Goal: Find specific page/section: Find specific page/section

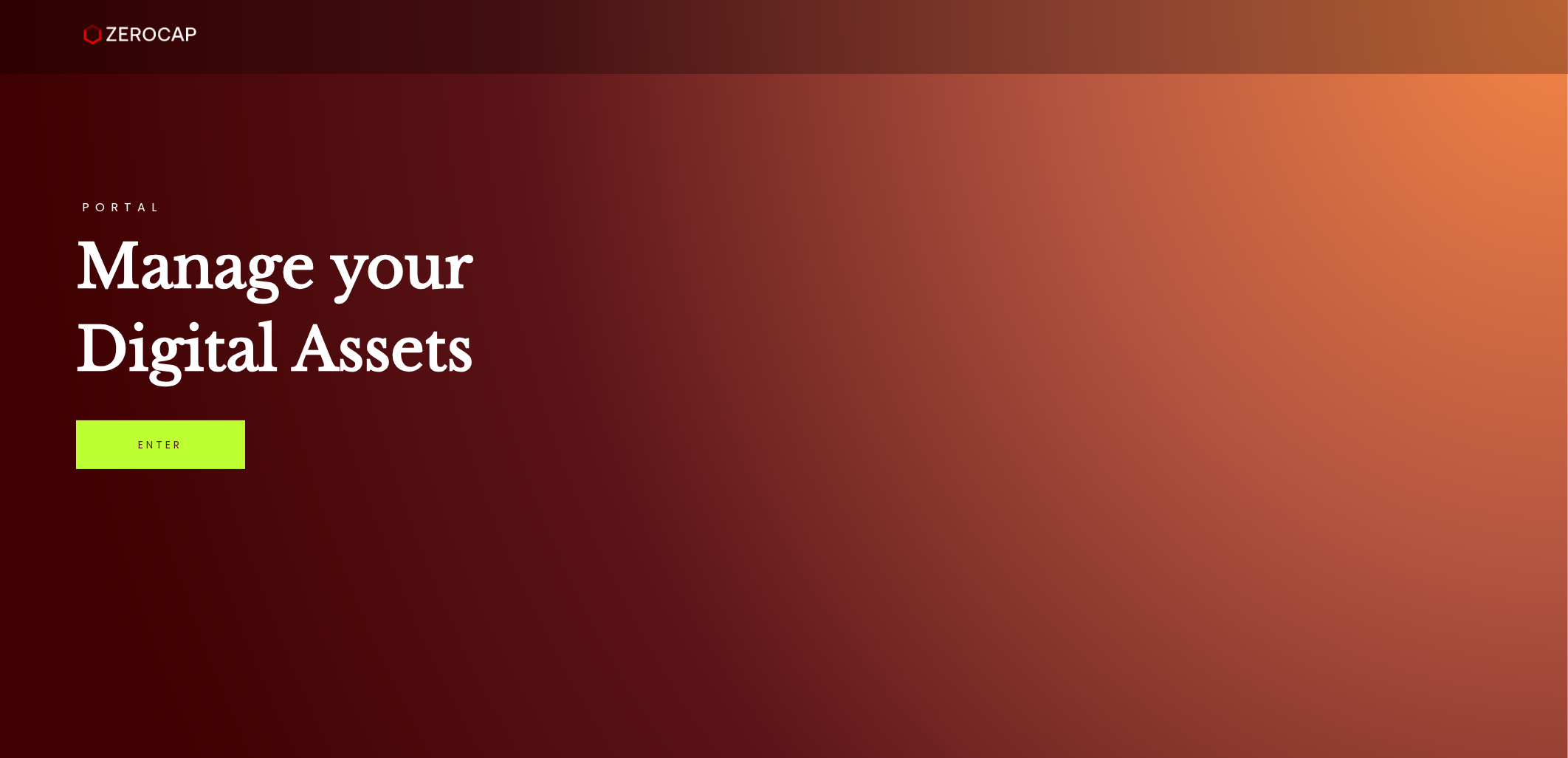
click at [103, 453] on link "Enter" at bounding box center [160, 444] width 169 height 49
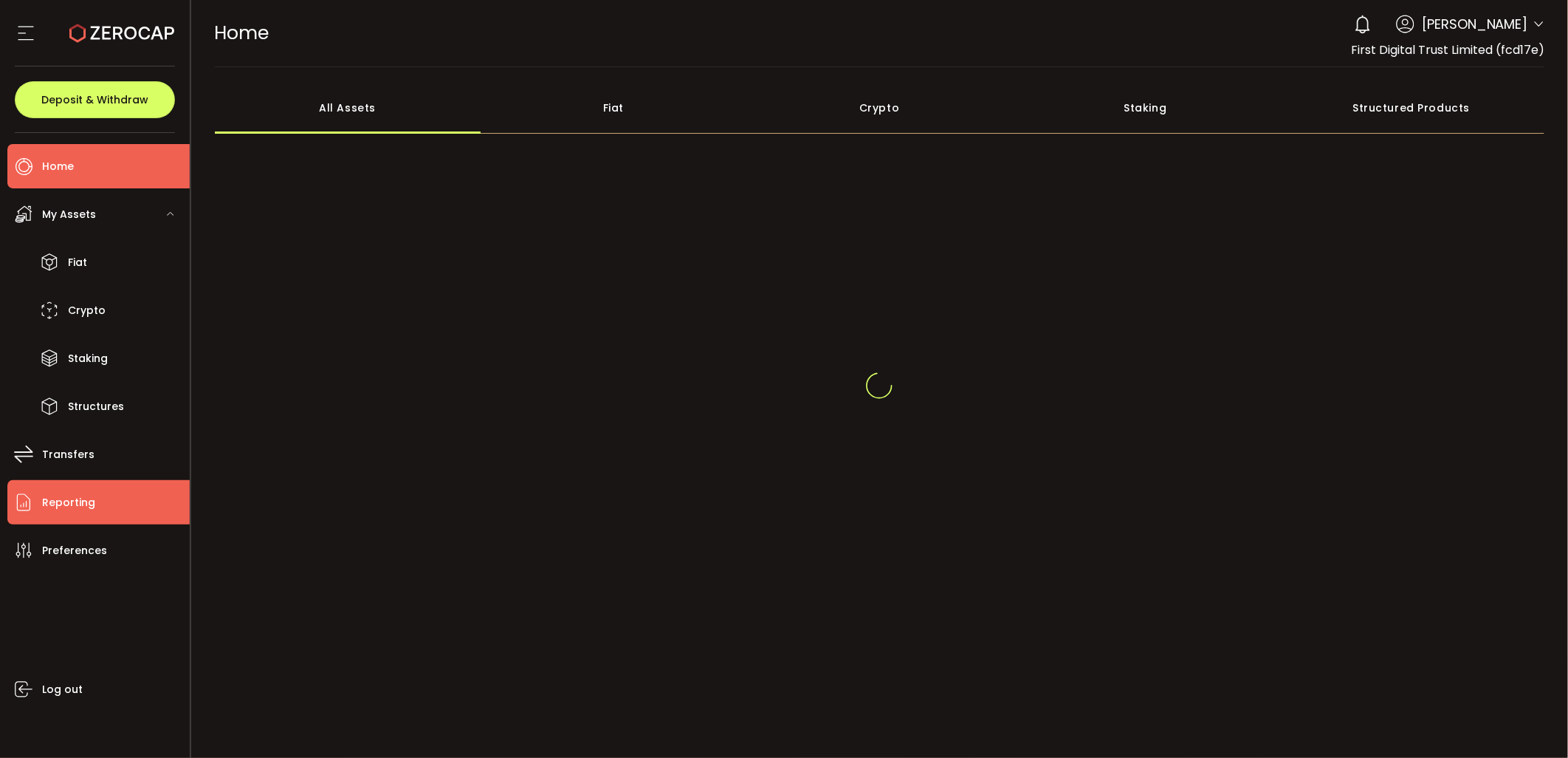
click at [61, 520] on li "Reporting" at bounding box center [99, 502] width 182 height 45
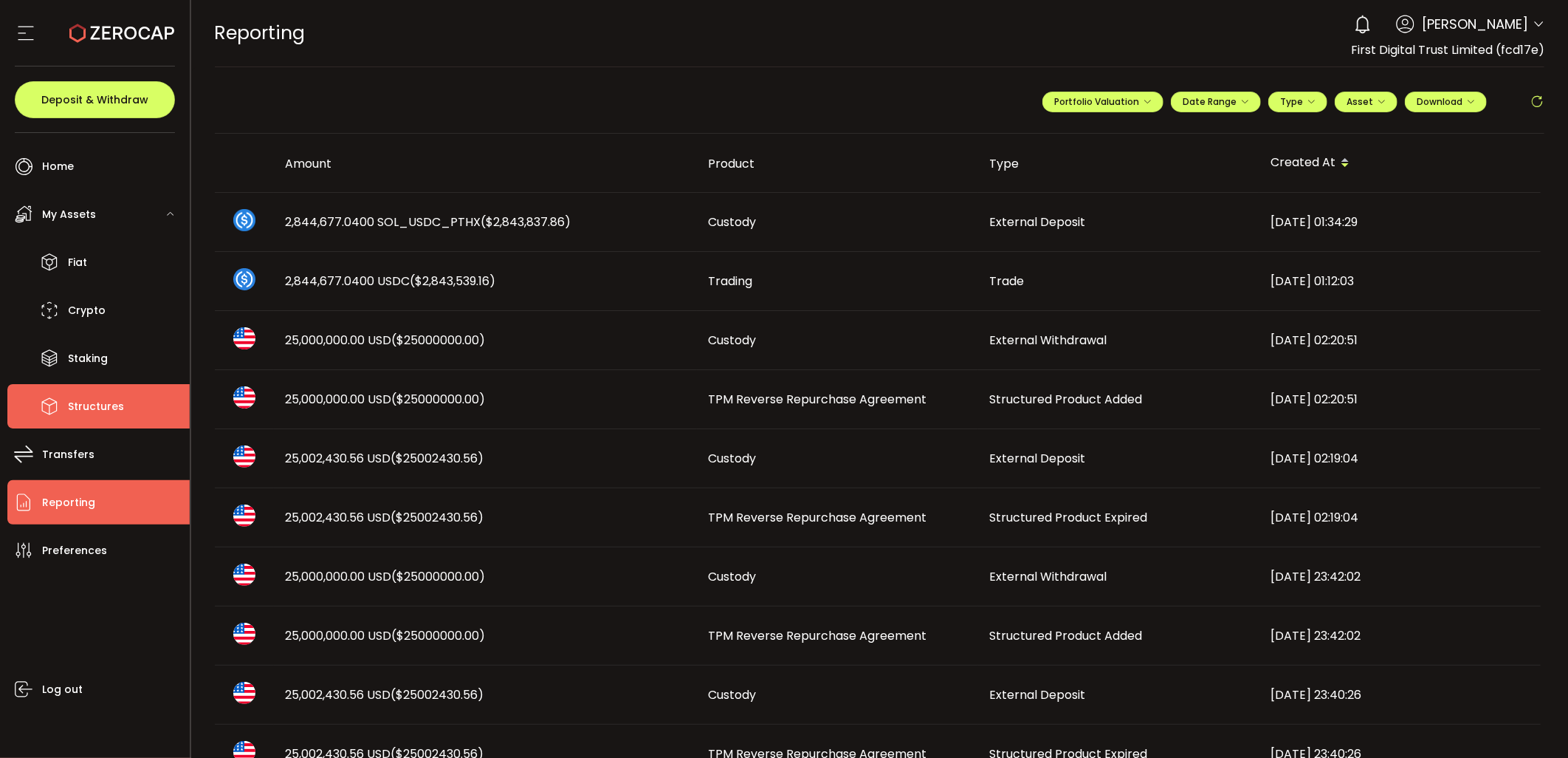
click at [142, 408] on li "Structures" at bounding box center [99, 406] width 182 height 45
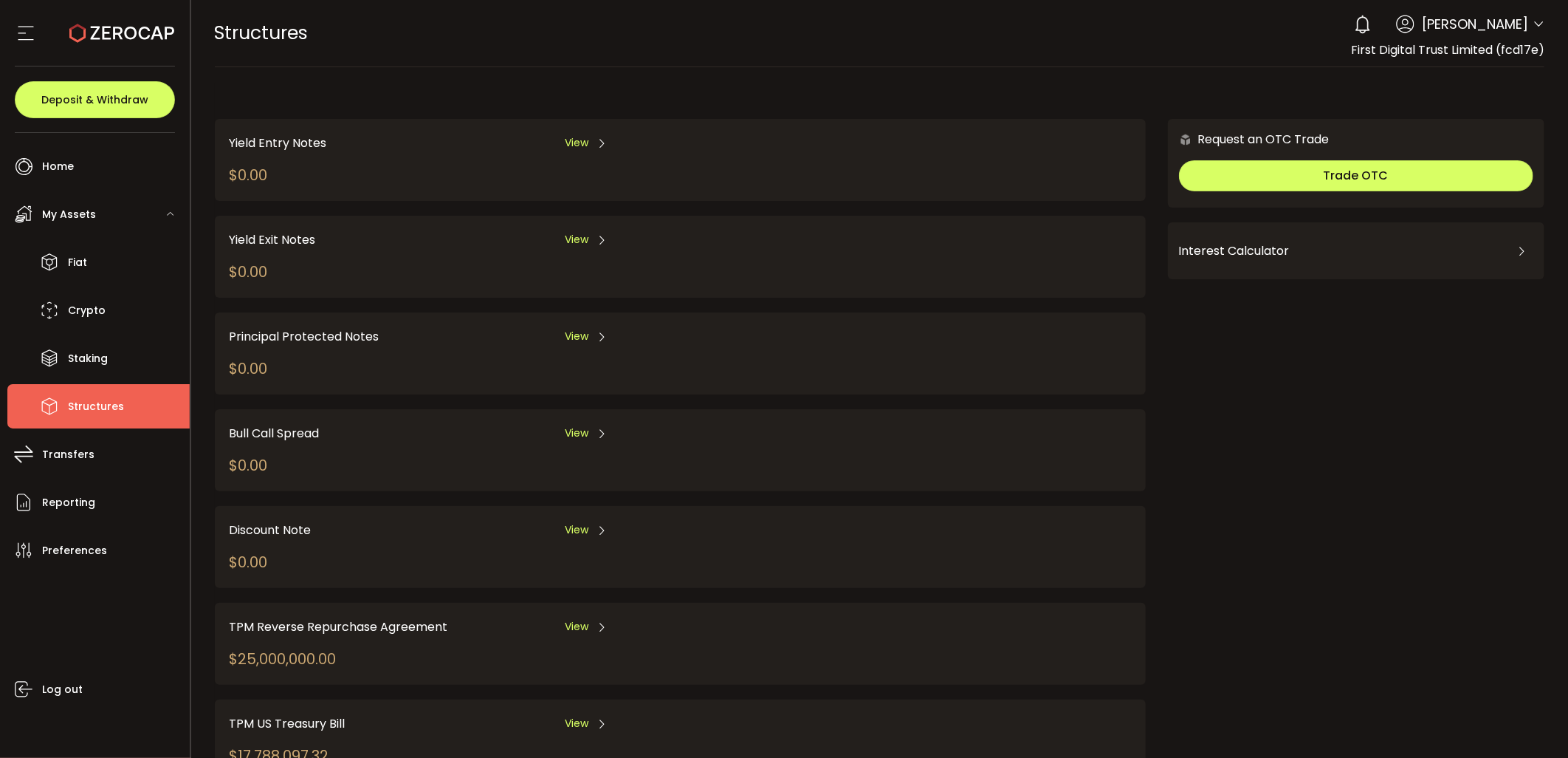
scroll to position [59, 0]
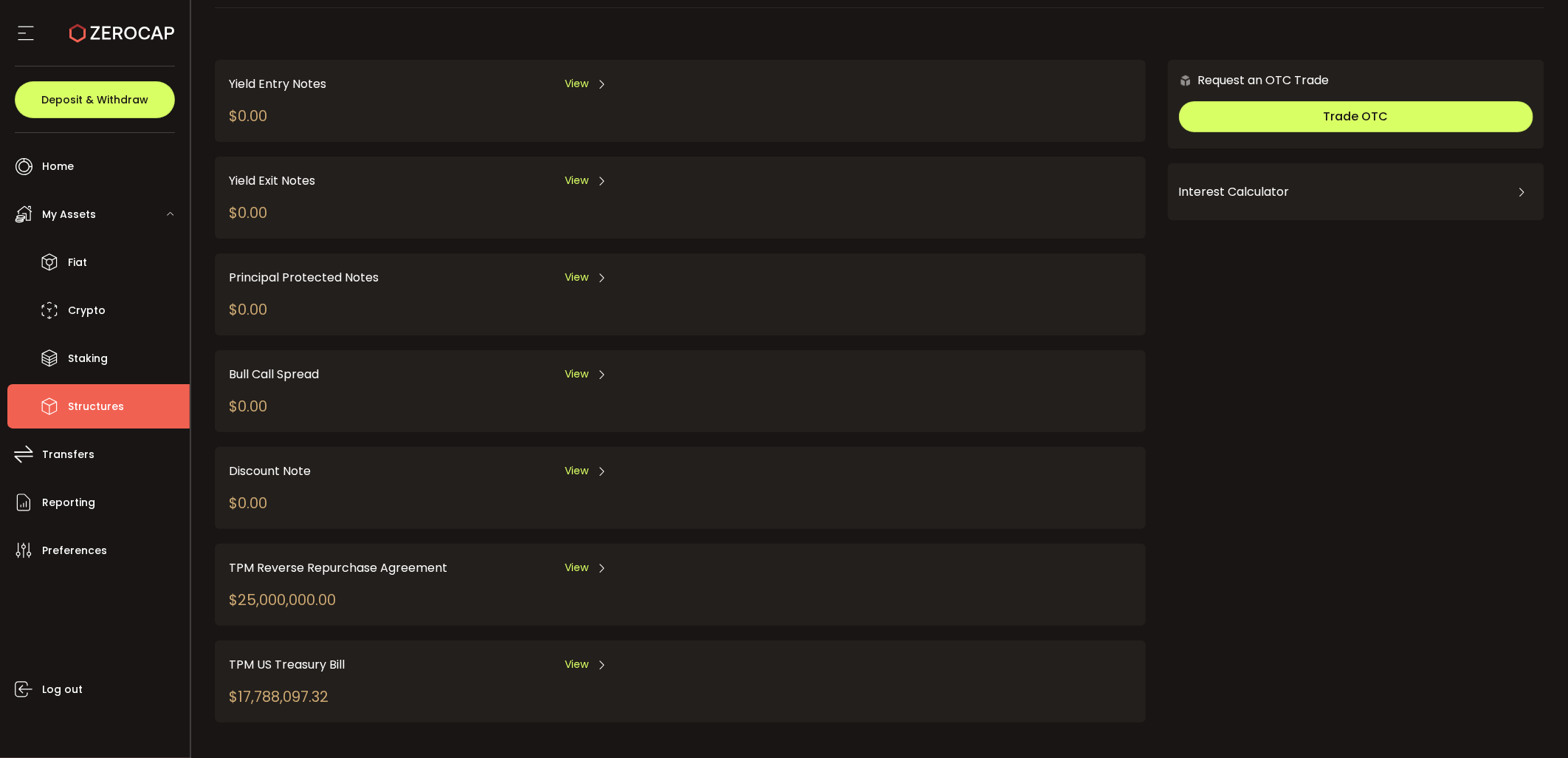
click at [579, 560] on span "View" at bounding box center [577, 567] width 24 height 15
